Goal: Transaction & Acquisition: Obtain resource

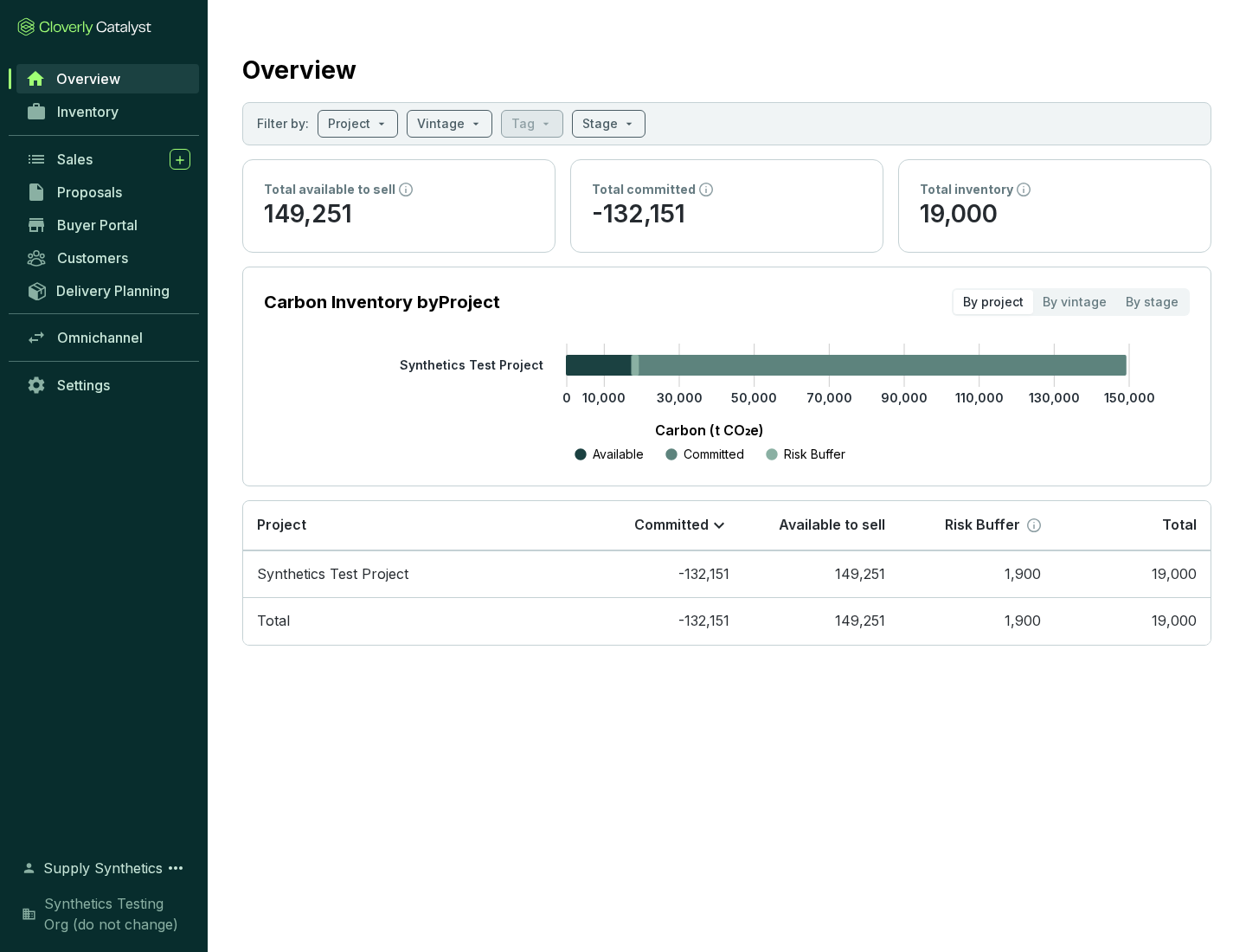
click at [108, 192] on span "Proposals" at bounding box center [90, 192] width 65 height 17
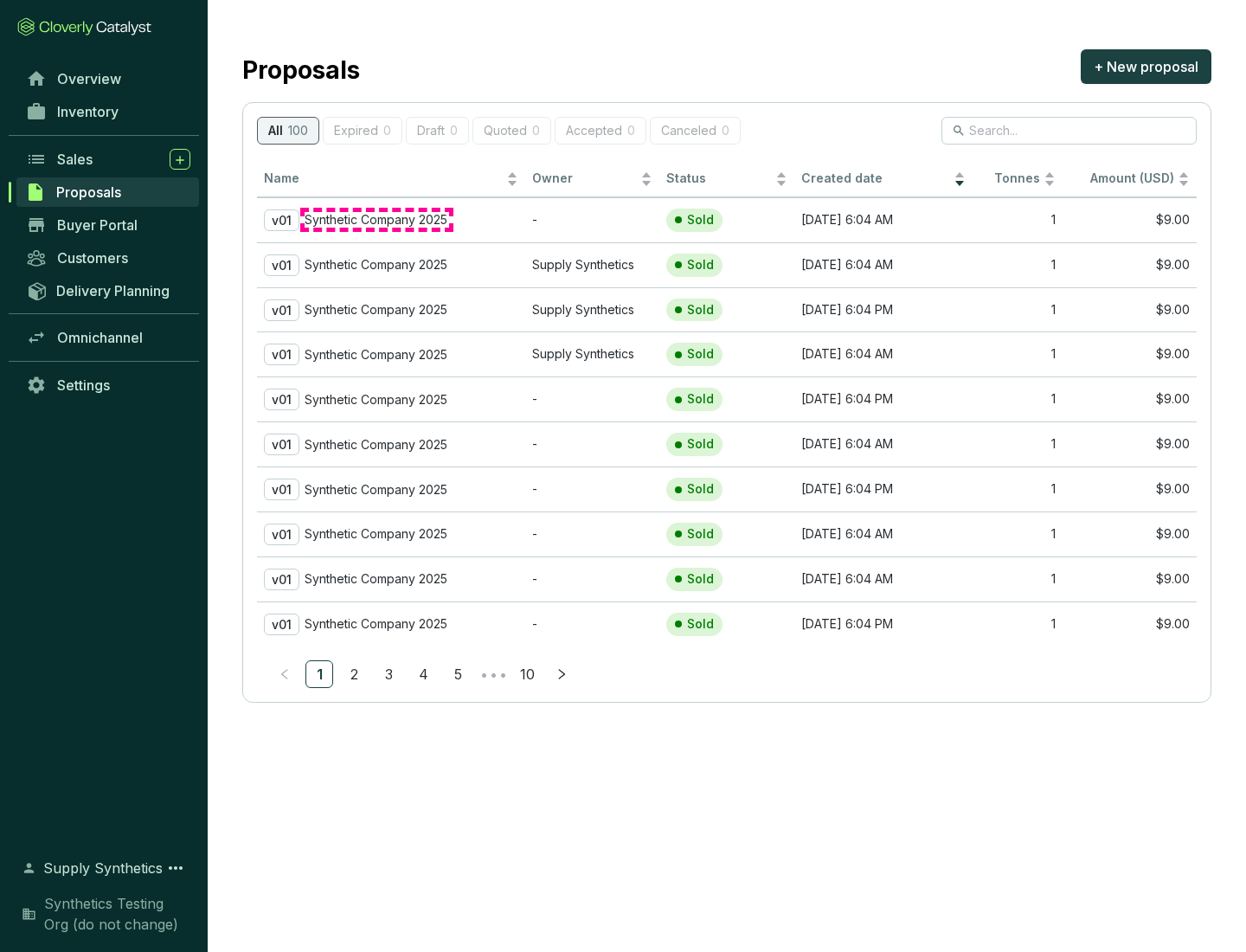
click at [376, 220] on p "Synthetic Company 2025" at bounding box center [376, 219] width 143 height 15
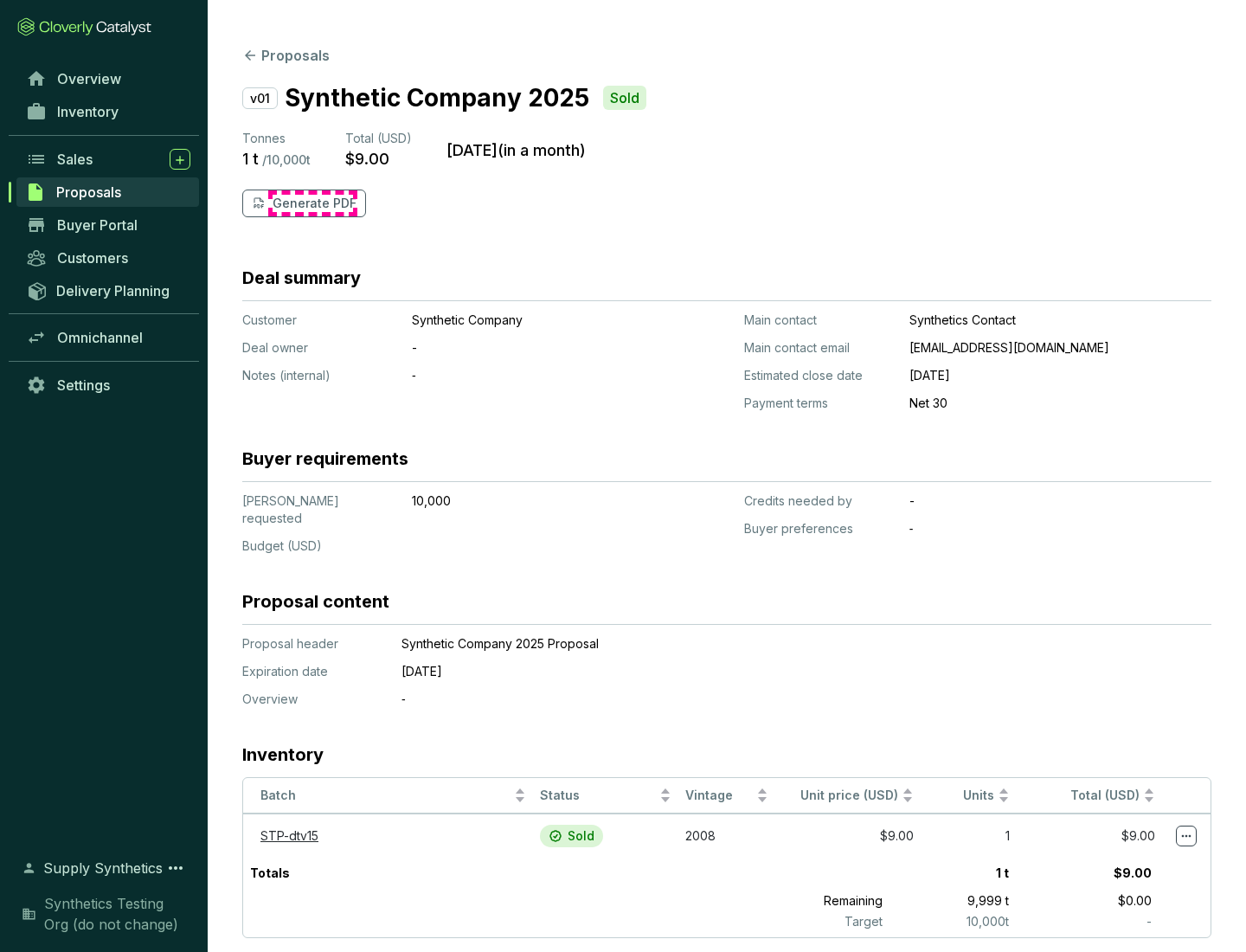
click at [312, 203] on p "Generate PDF" at bounding box center [315, 203] width 84 height 17
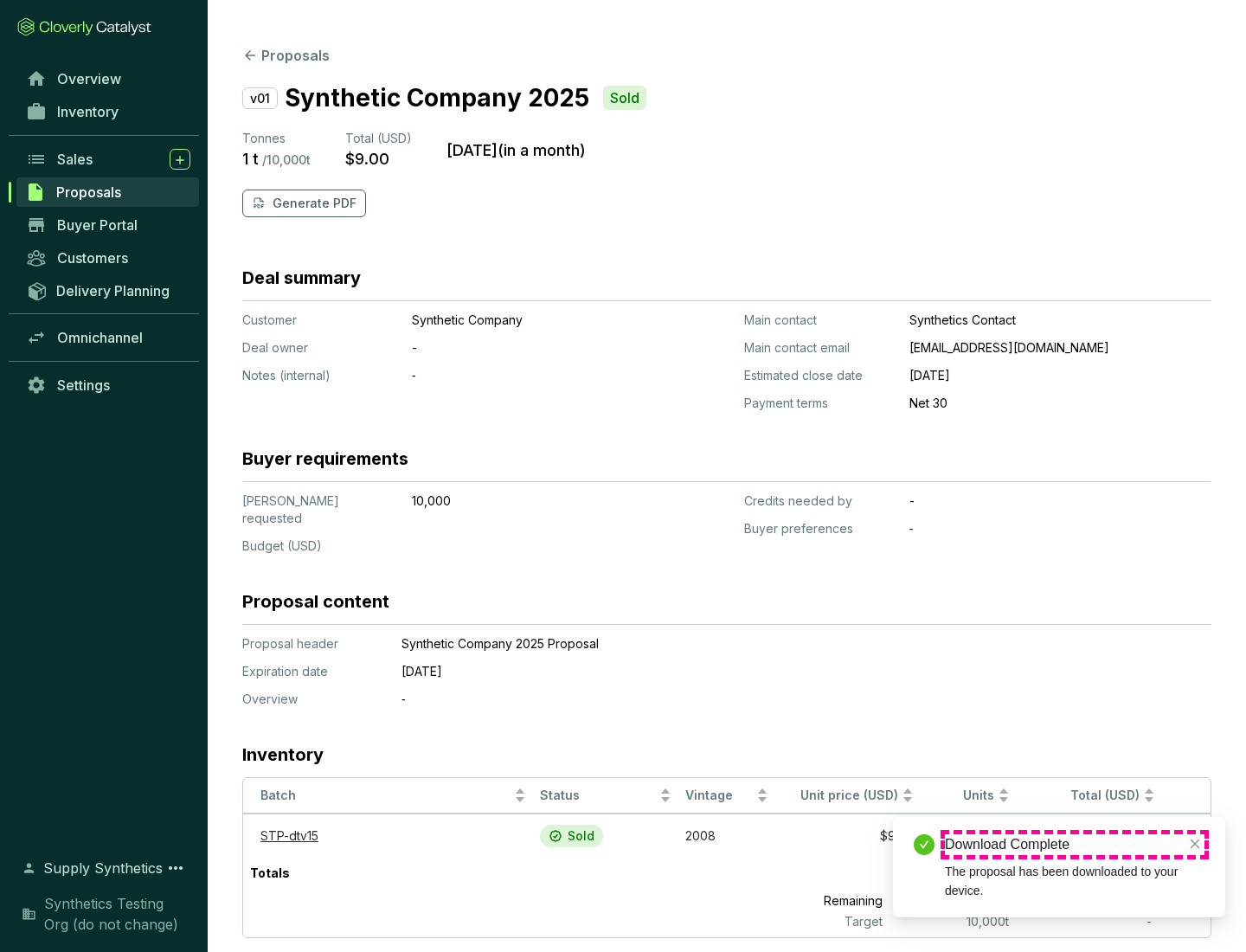
click at [1075, 844] on div "Download Complete" at bounding box center [1075, 844] width 260 height 21
